Goal: Transaction & Acquisition: Purchase product/service

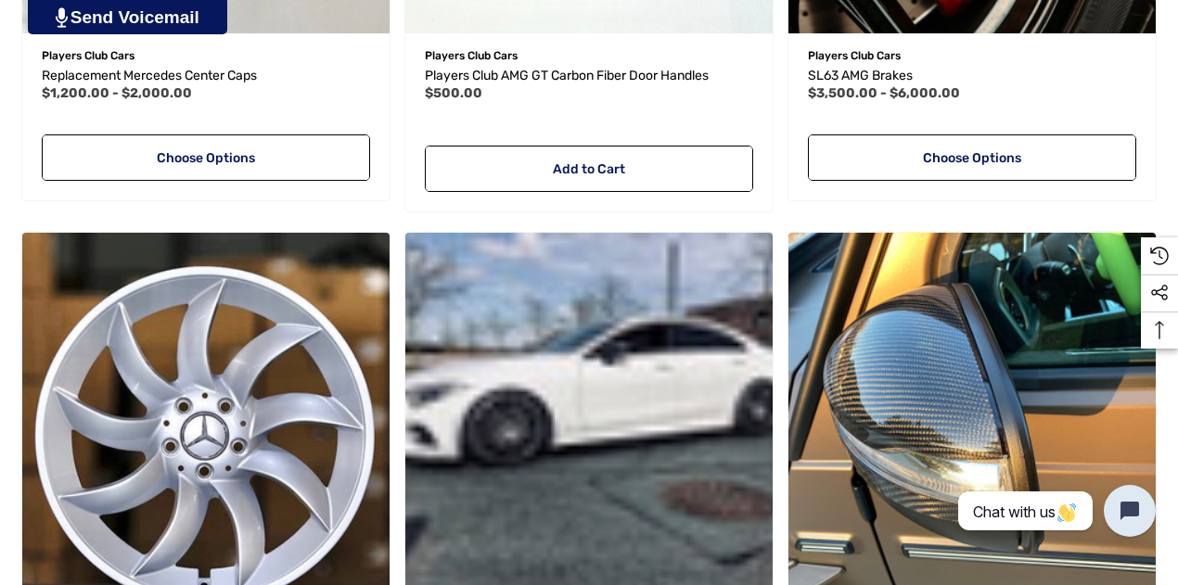
scroll to position [2036, 0]
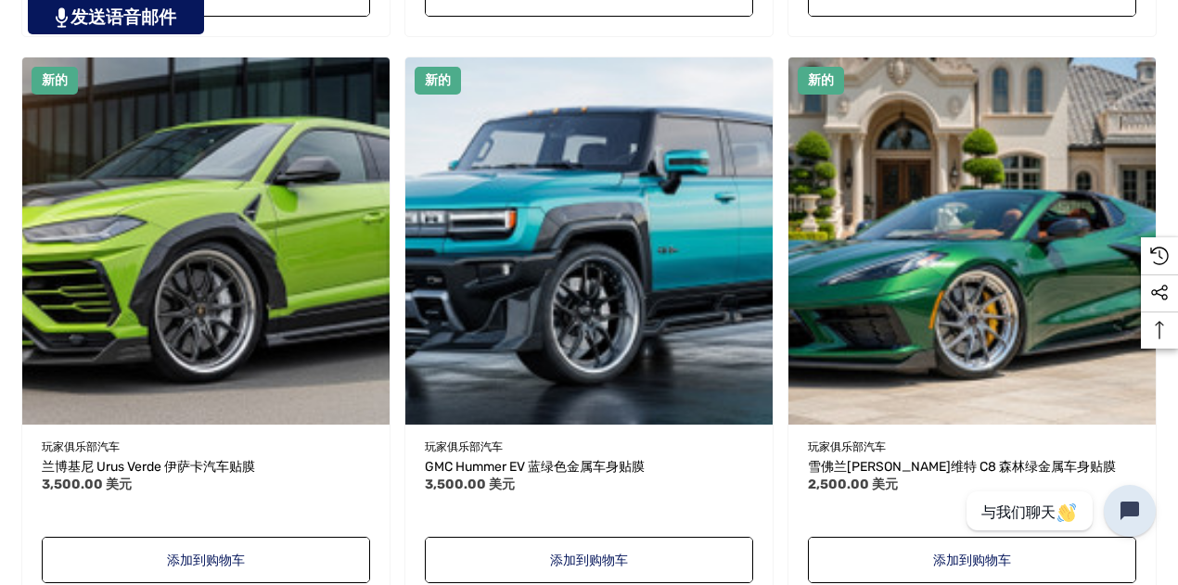
scroll to position [1670, 0]
